Goal: Task Accomplishment & Management: Use online tool/utility

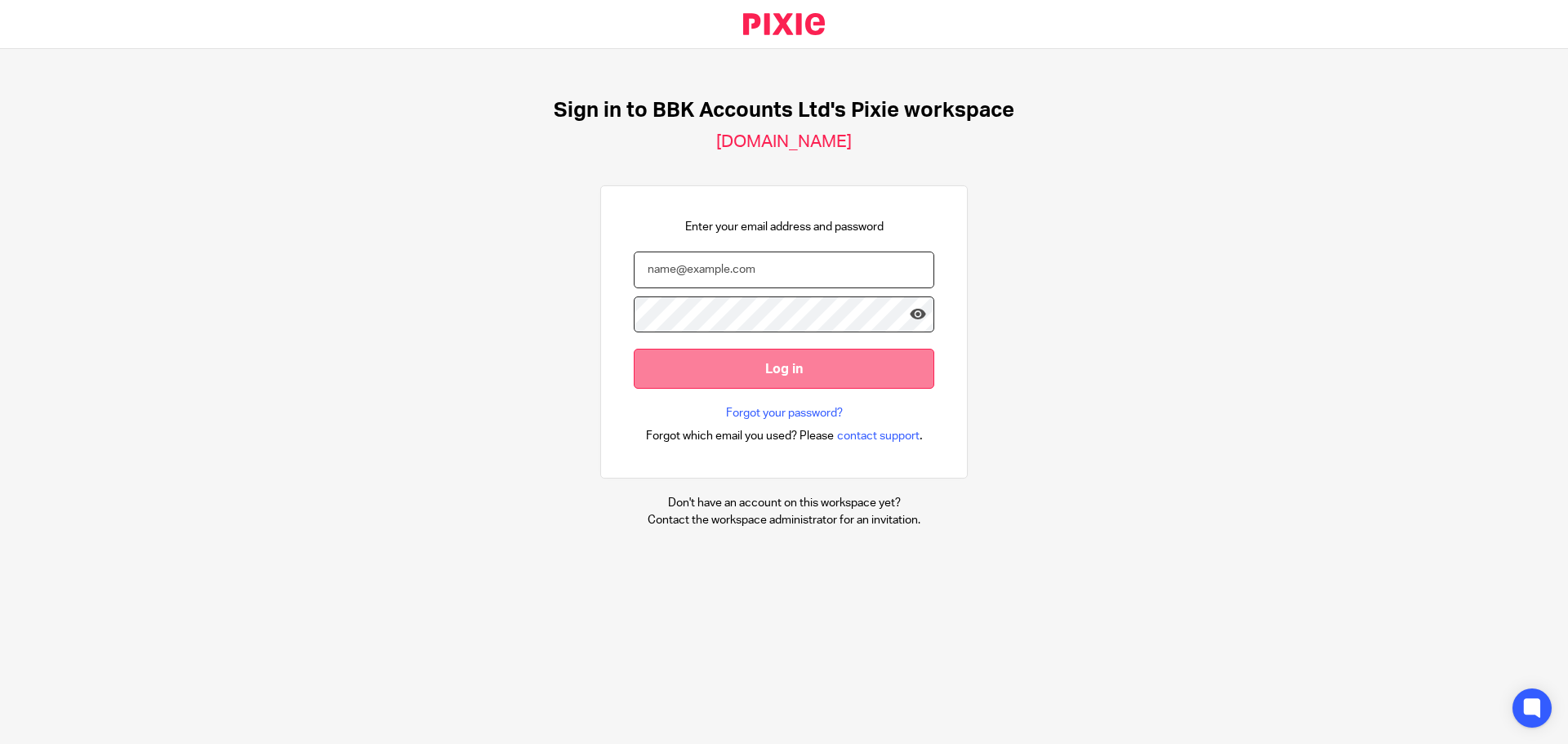
type input "claudine@bbkaccounts.co.uk"
click at [775, 365] on input "Log in" at bounding box center [784, 369] width 300 height 40
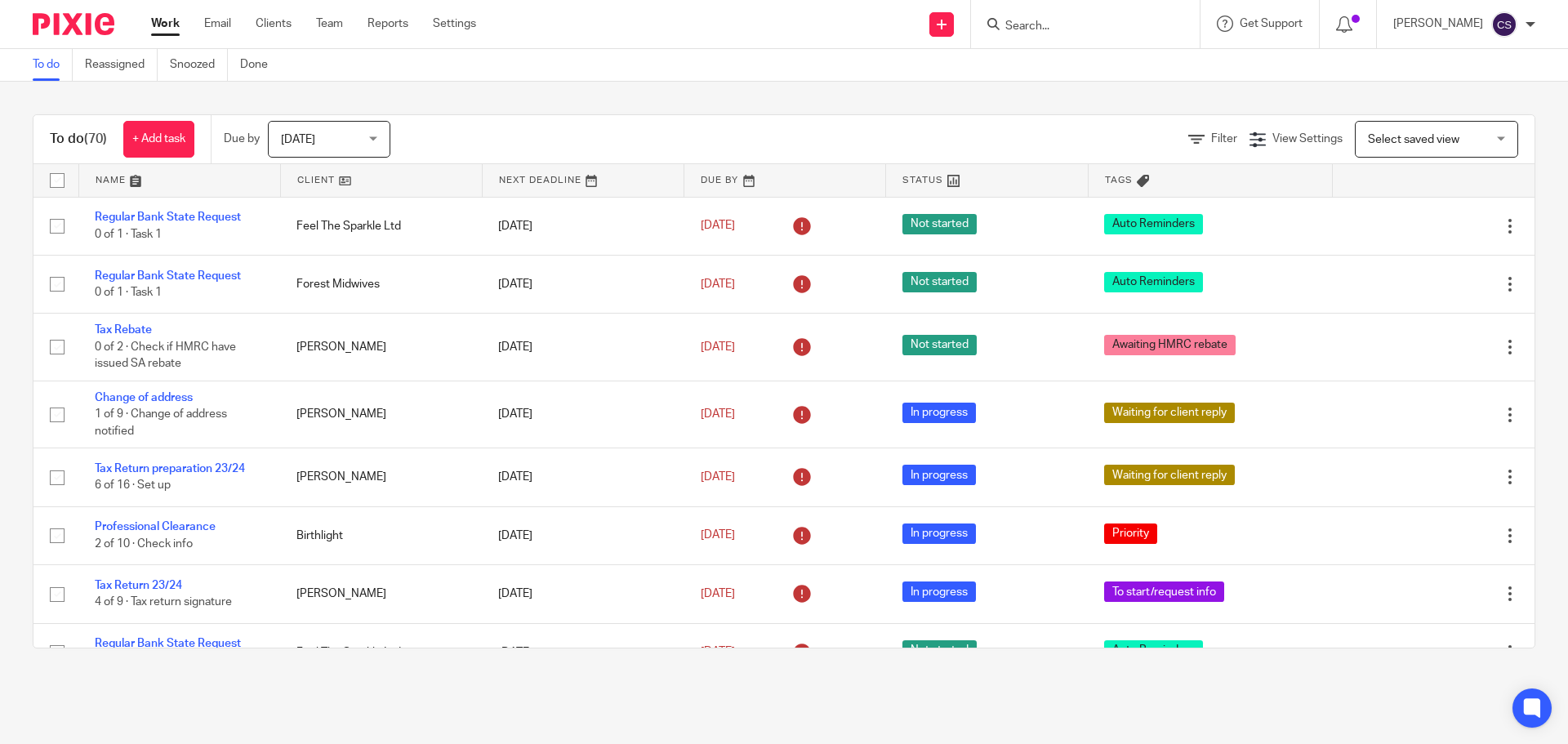
click at [1032, 30] on input "Search" at bounding box center [1077, 27] width 147 height 15
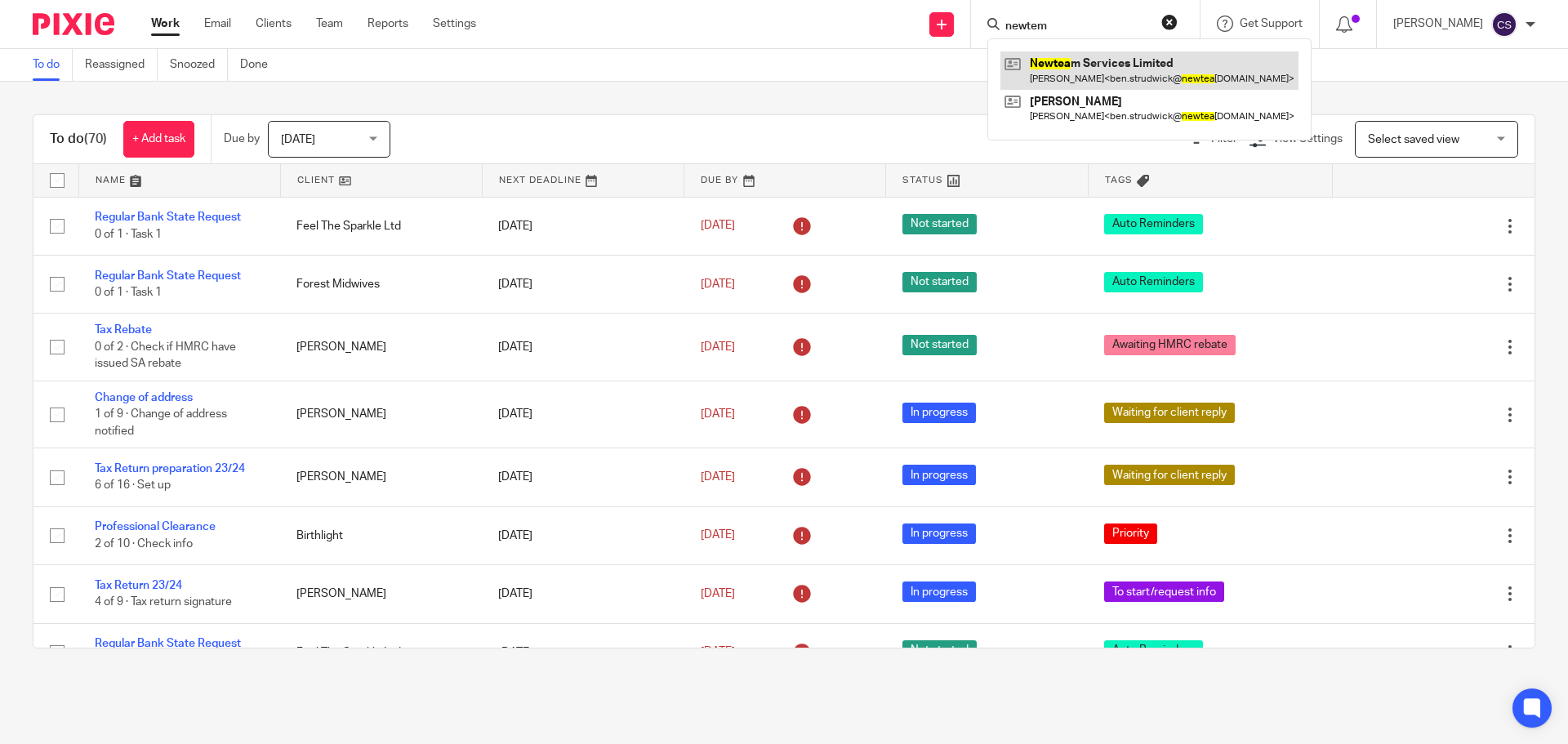
type input "newtem"
click at [1137, 65] on link at bounding box center [1149, 70] width 298 height 38
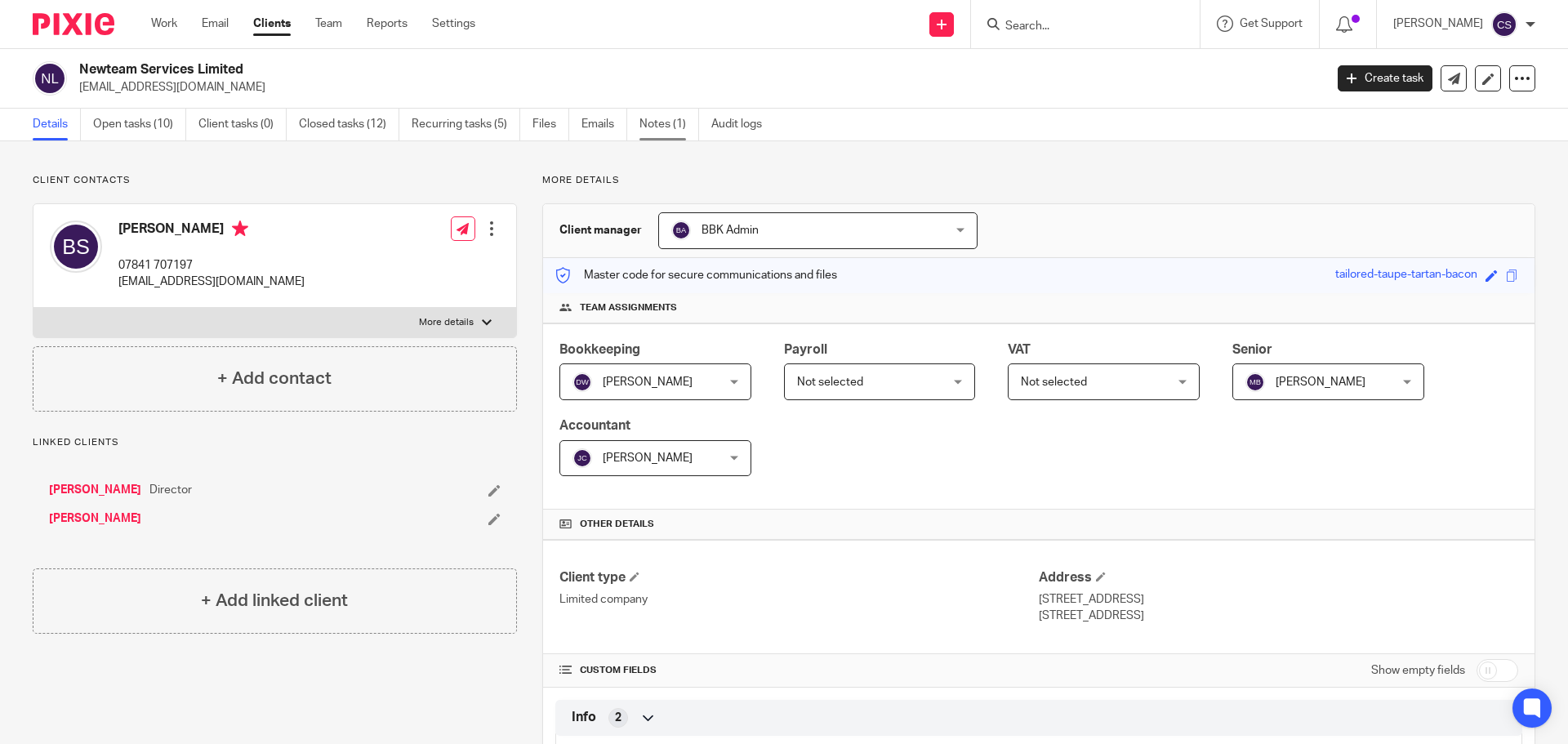
click at [658, 114] on link "Notes (1)" at bounding box center [669, 125] width 59 height 32
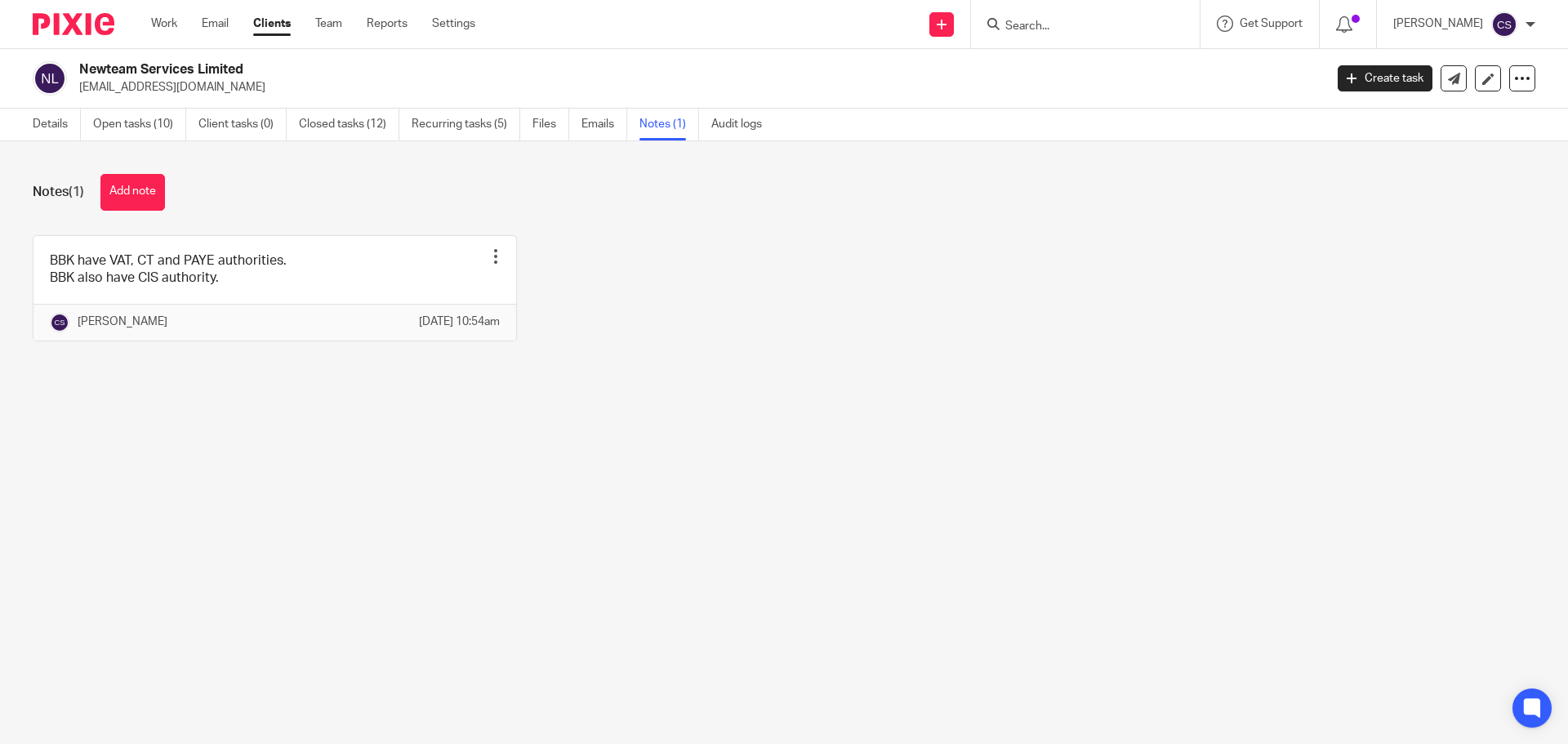
click at [146, 183] on button "Add note" at bounding box center [132, 192] width 64 height 37
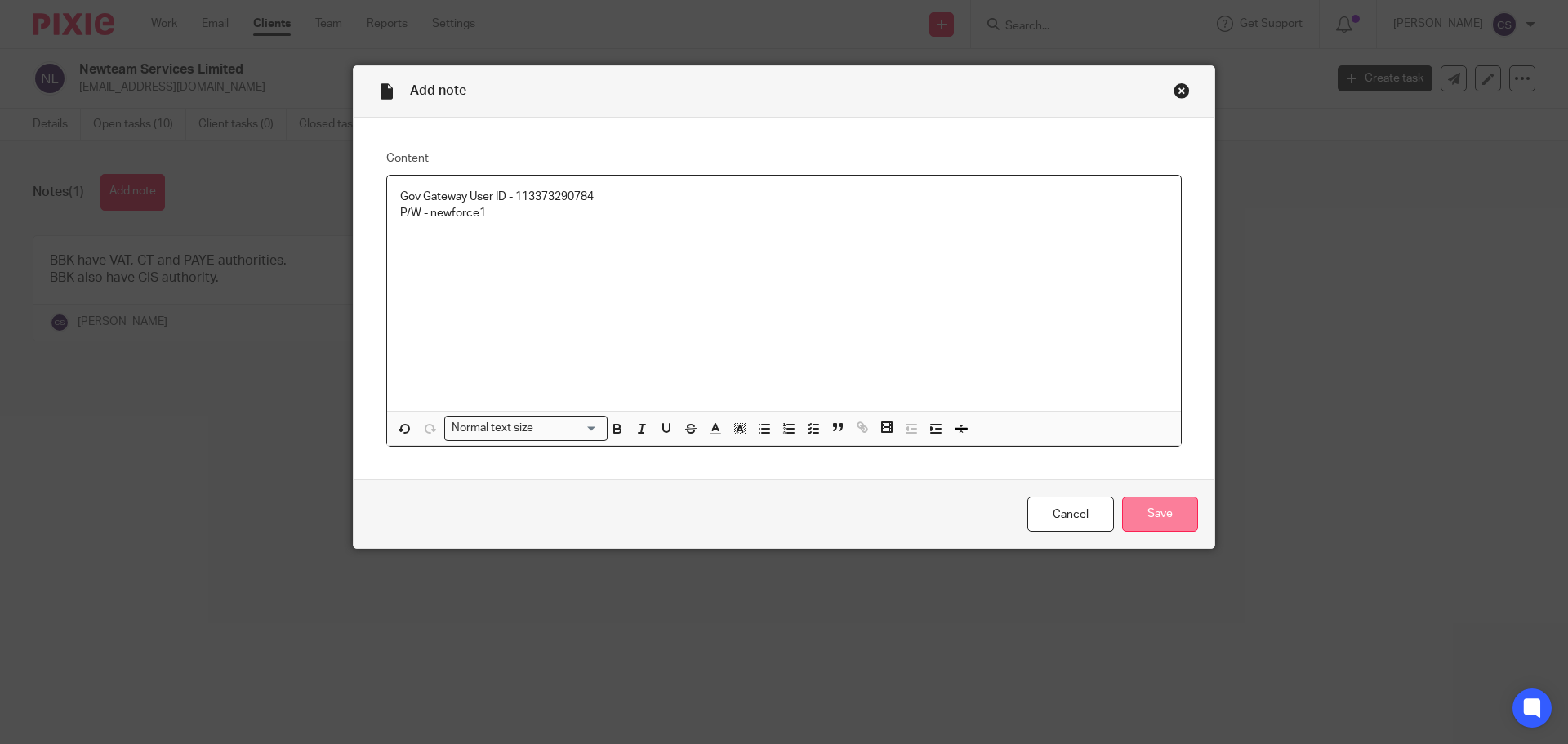
click at [1157, 518] on input "Save" at bounding box center [1160, 513] width 76 height 35
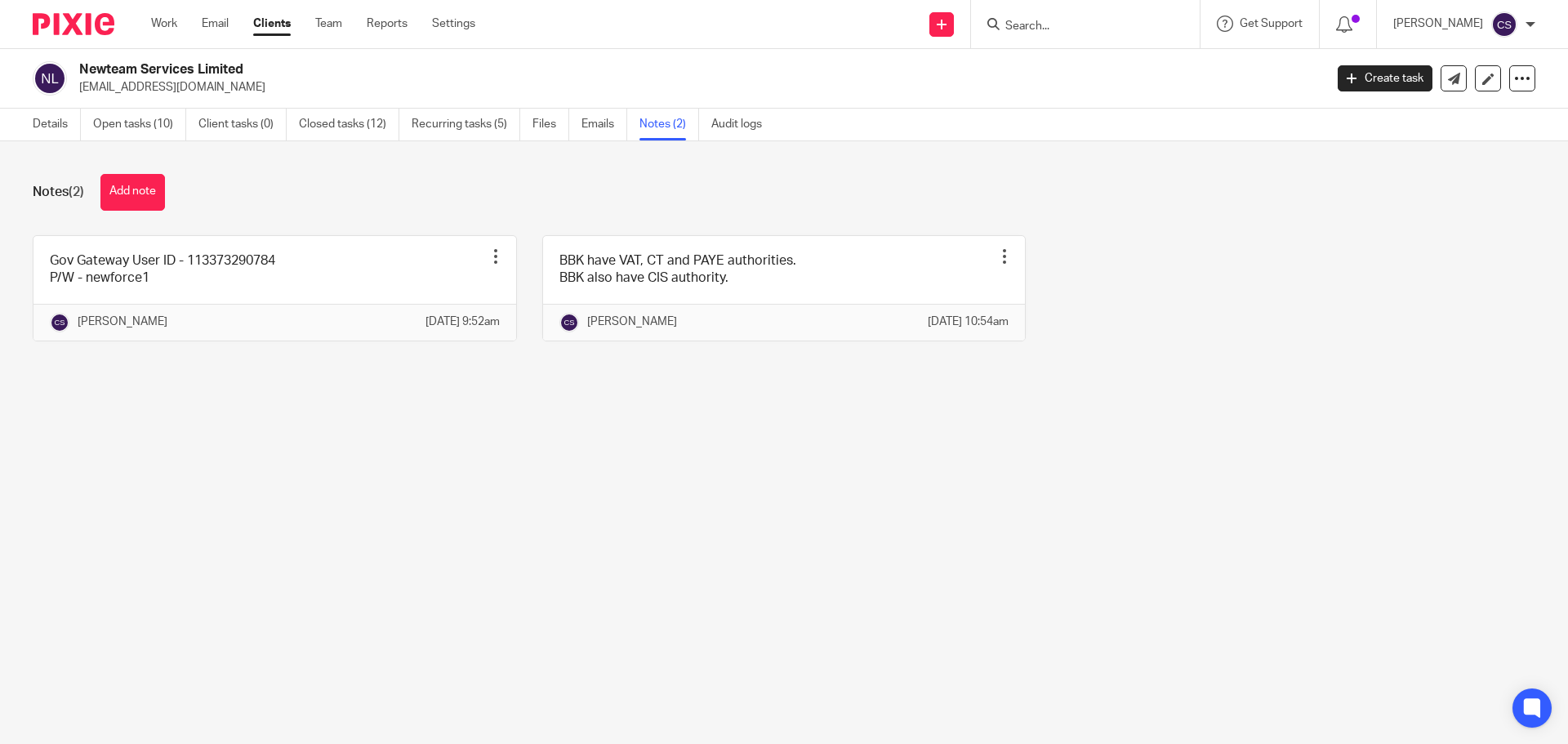
click at [1035, 20] on input "Search" at bounding box center [1077, 27] width 147 height 15
type input "miklek"
click at [1067, 65] on link at bounding box center [1125, 70] width 251 height 38
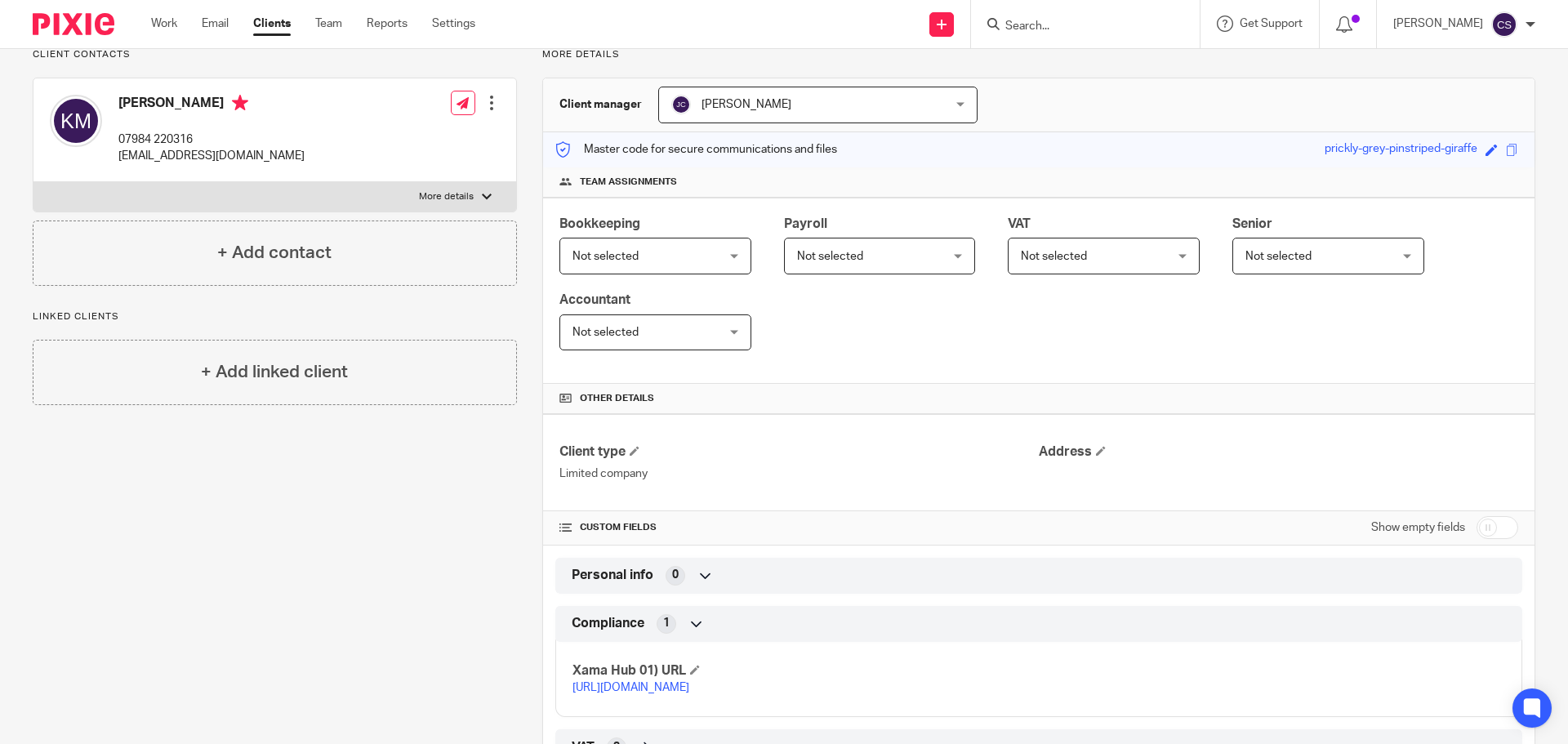
scroll to position [210, 0]
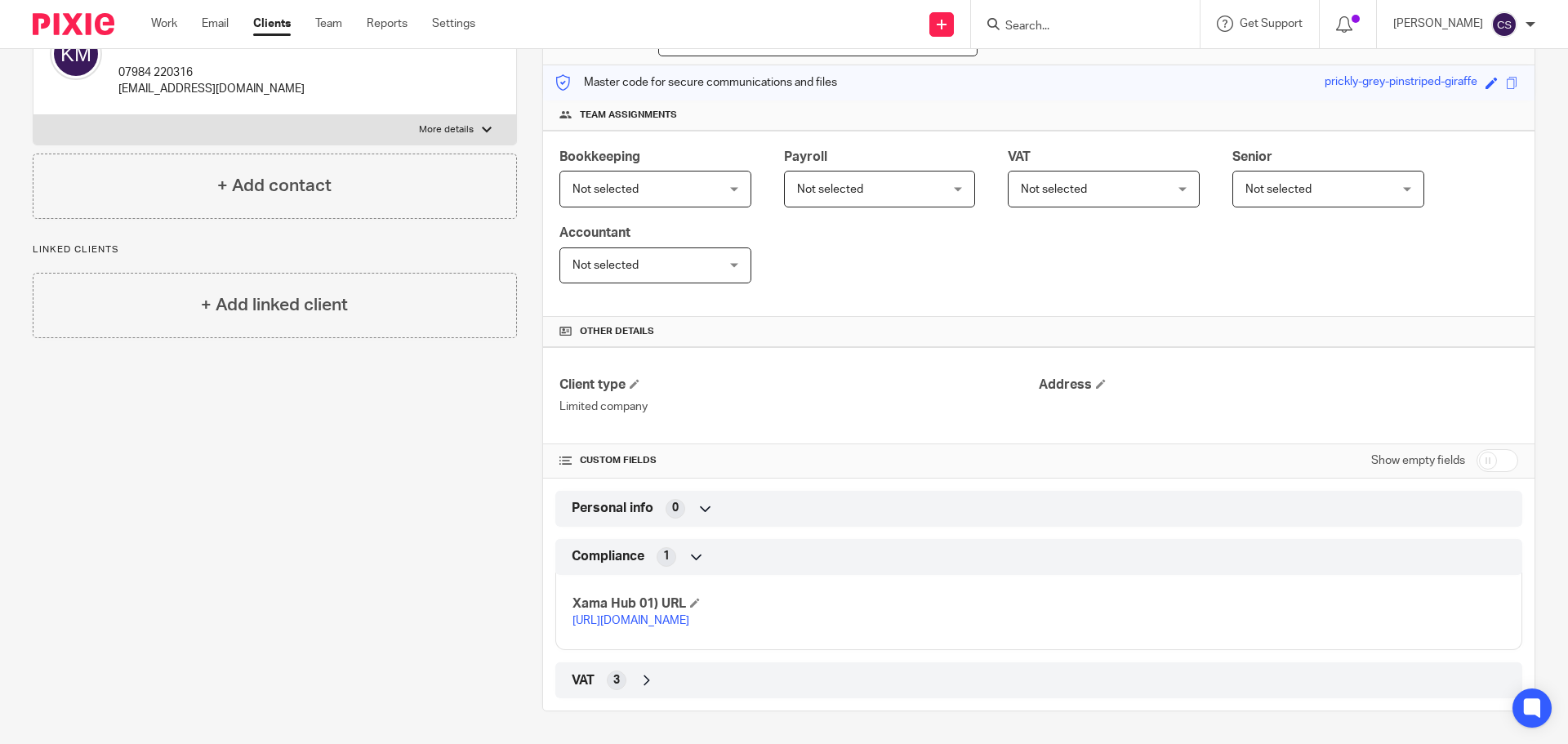
click at [689, 615] on link "[URL][DOMAIN_NAME]" at bounding box center [631, 621] width 117 height 12
